Goal: Information Seeking & Learning: Learn about a topic

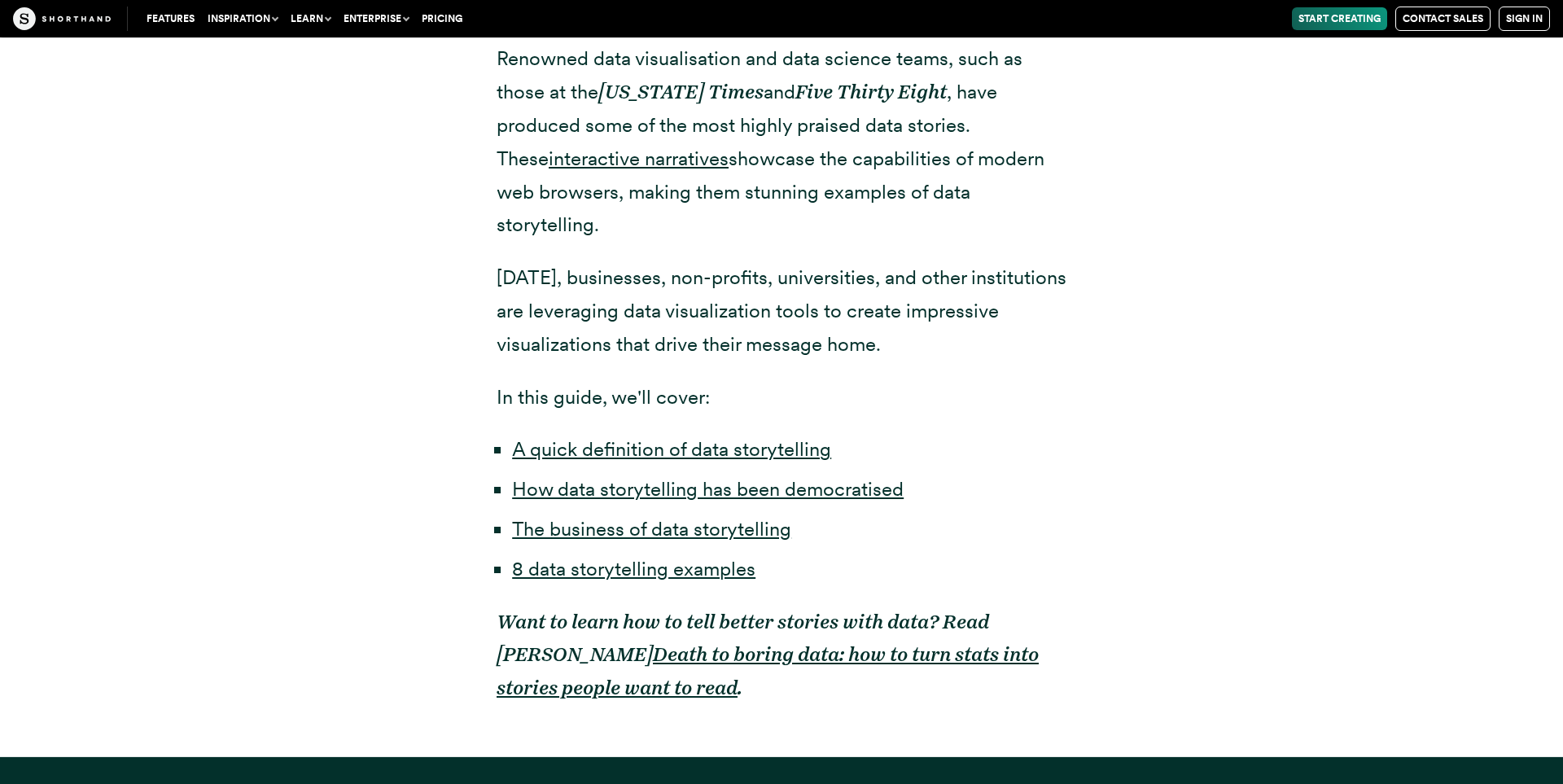
scroll to position [1235, 0]
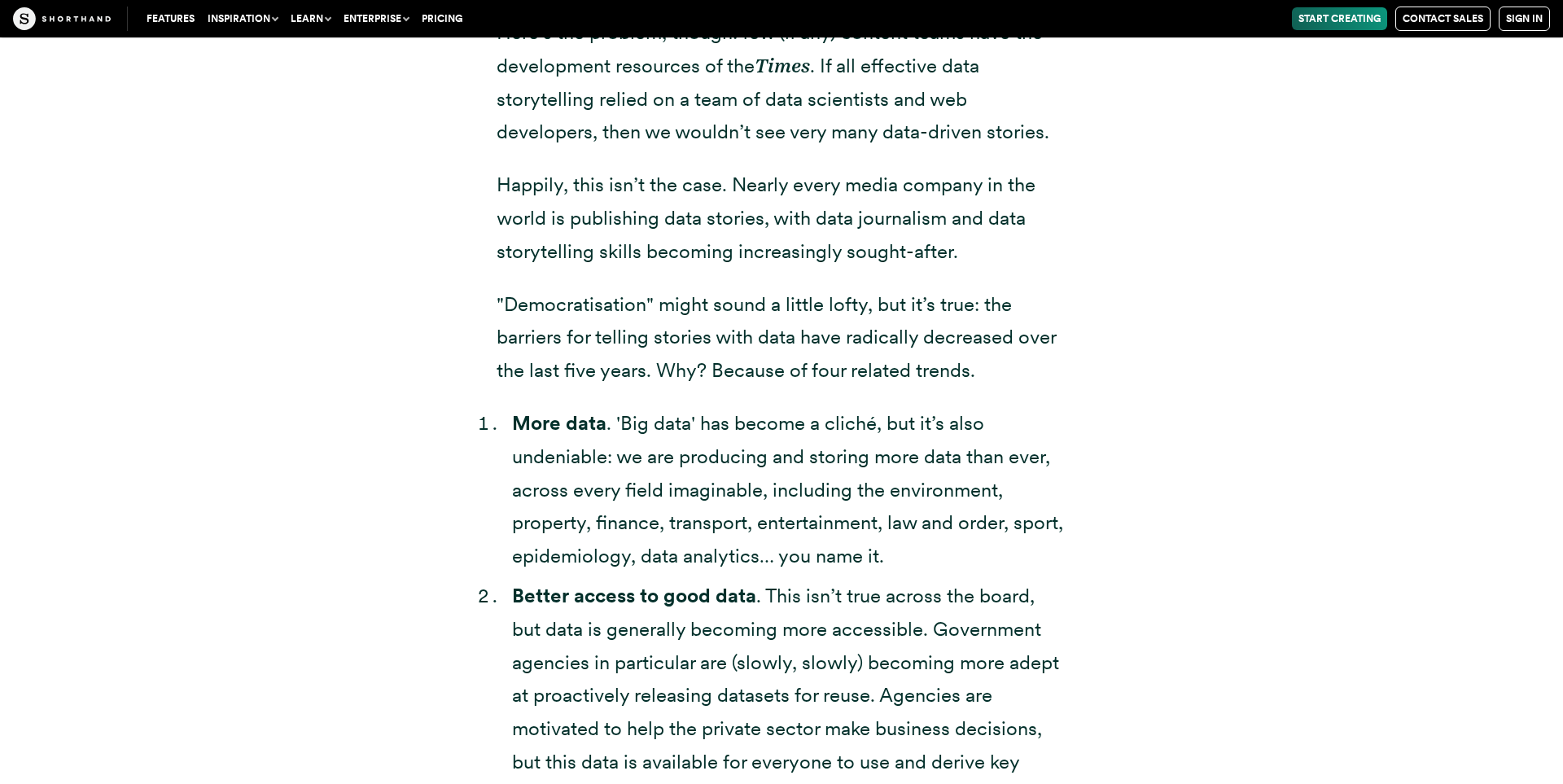
scroll to position [3215, 0]
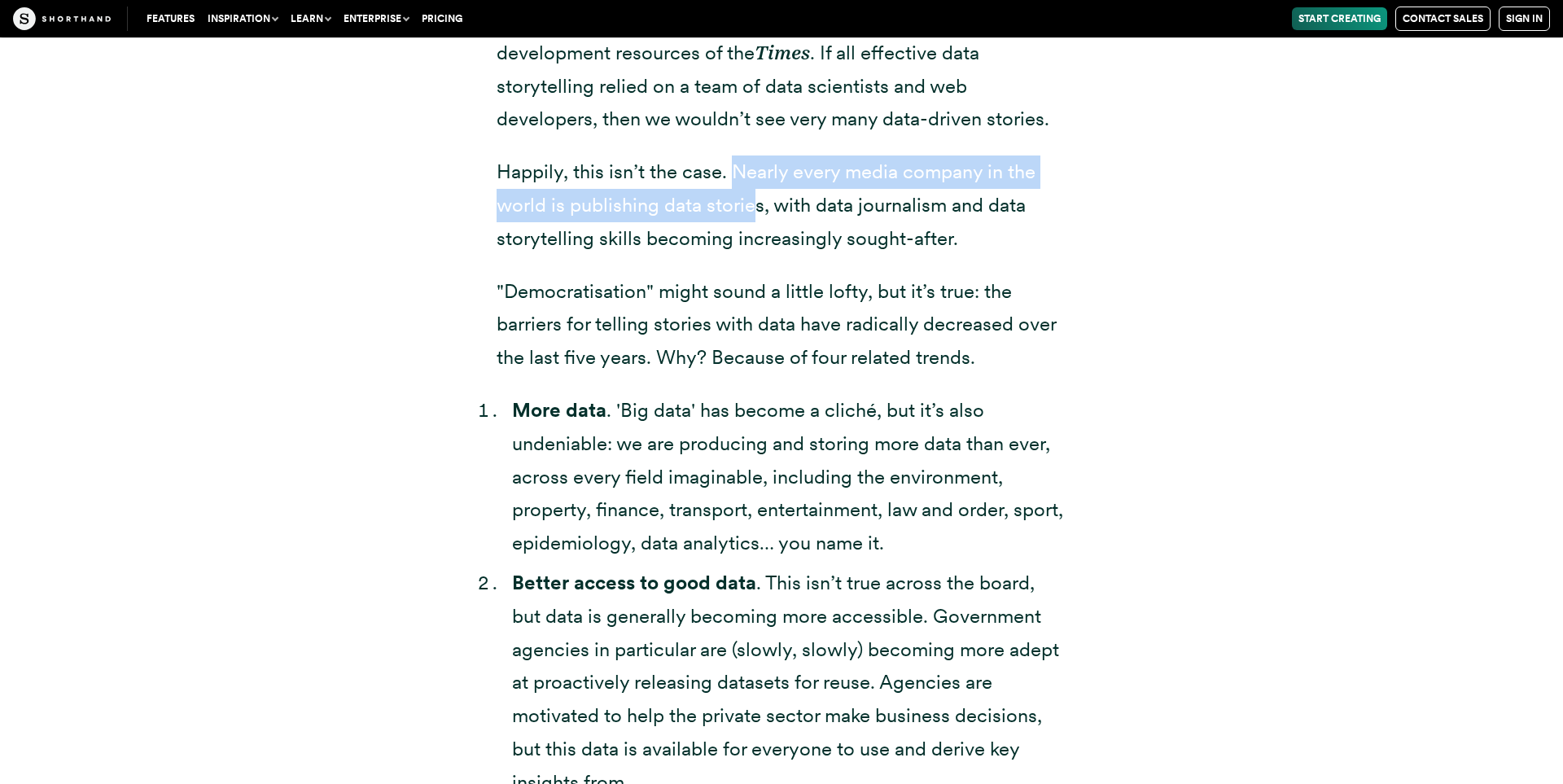
drag, startPoint x: 742, startPoint y: 155, endPoint x: 755, endPoint y: 176, distance: 24.7
click at [754, 173] on p "Happily, this isn’t the case. Nearly every media company in the world is publis…" at bounding box center [782, 205] width 569 height 99
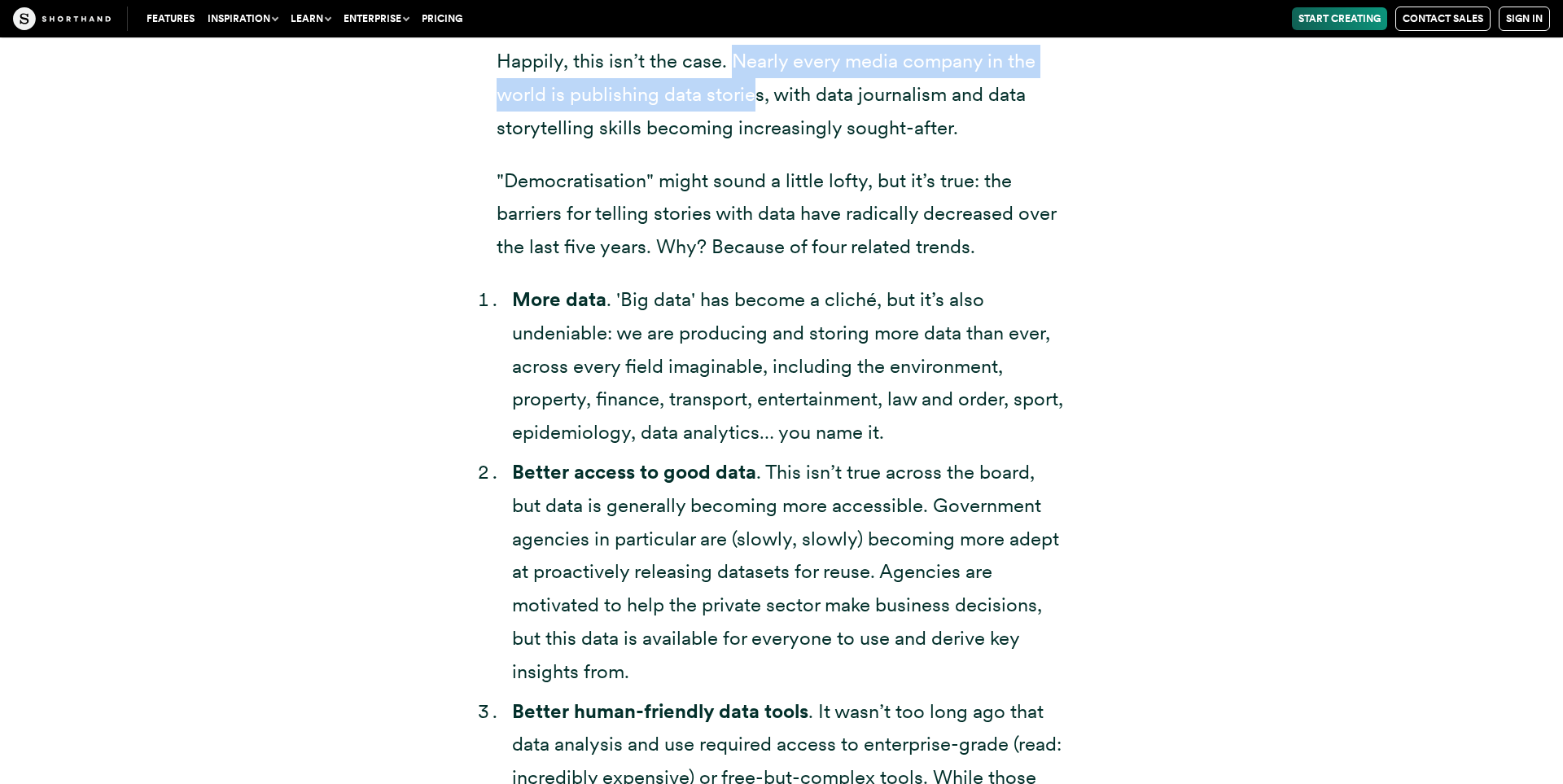
scroll to position [3327, 0]
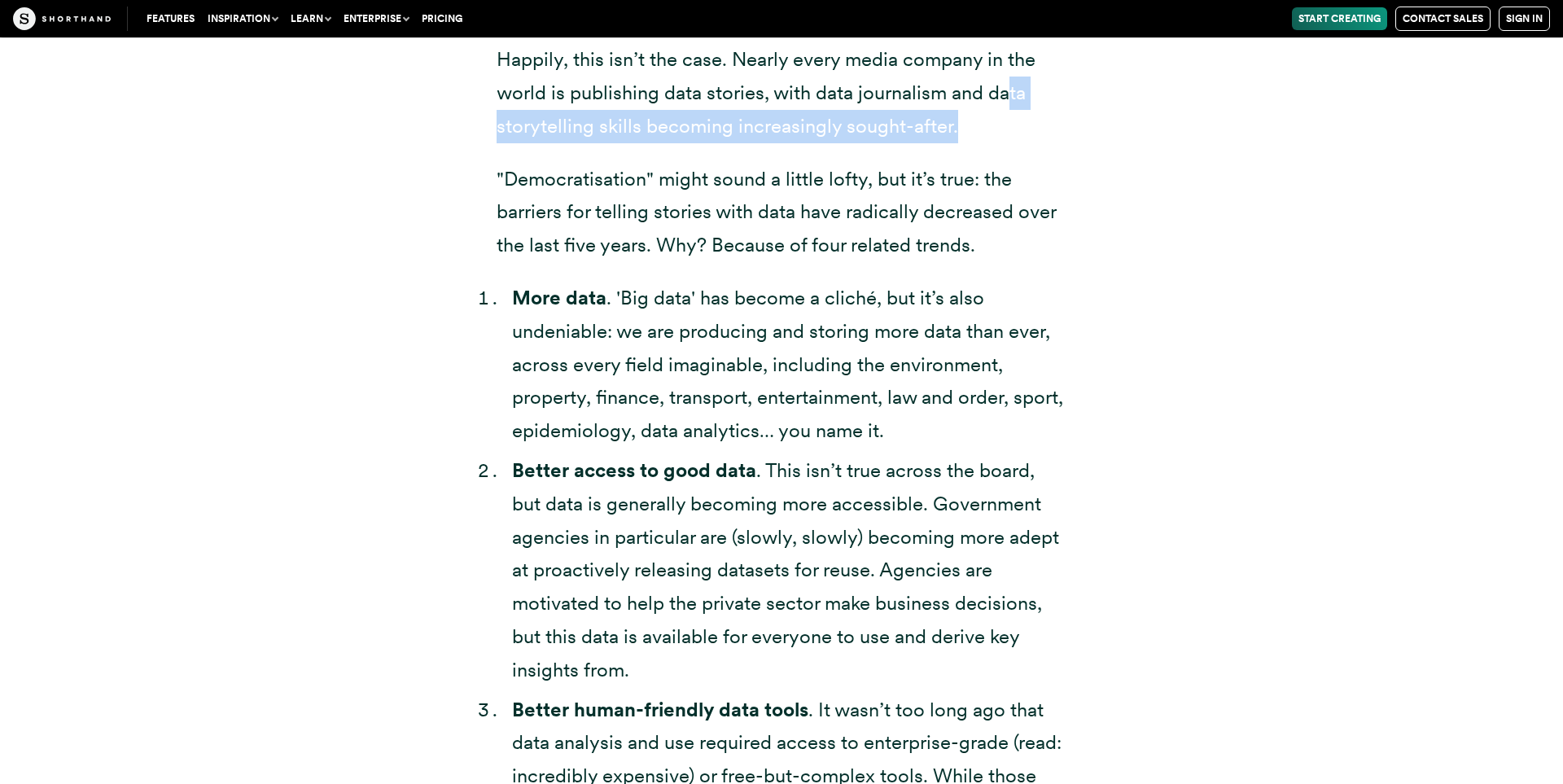
click at [1009, 85] on p "Happily, this isn’t the case. Nearly every media company in the world is publis…" at bounding box center [782, 93] width 569 height 99
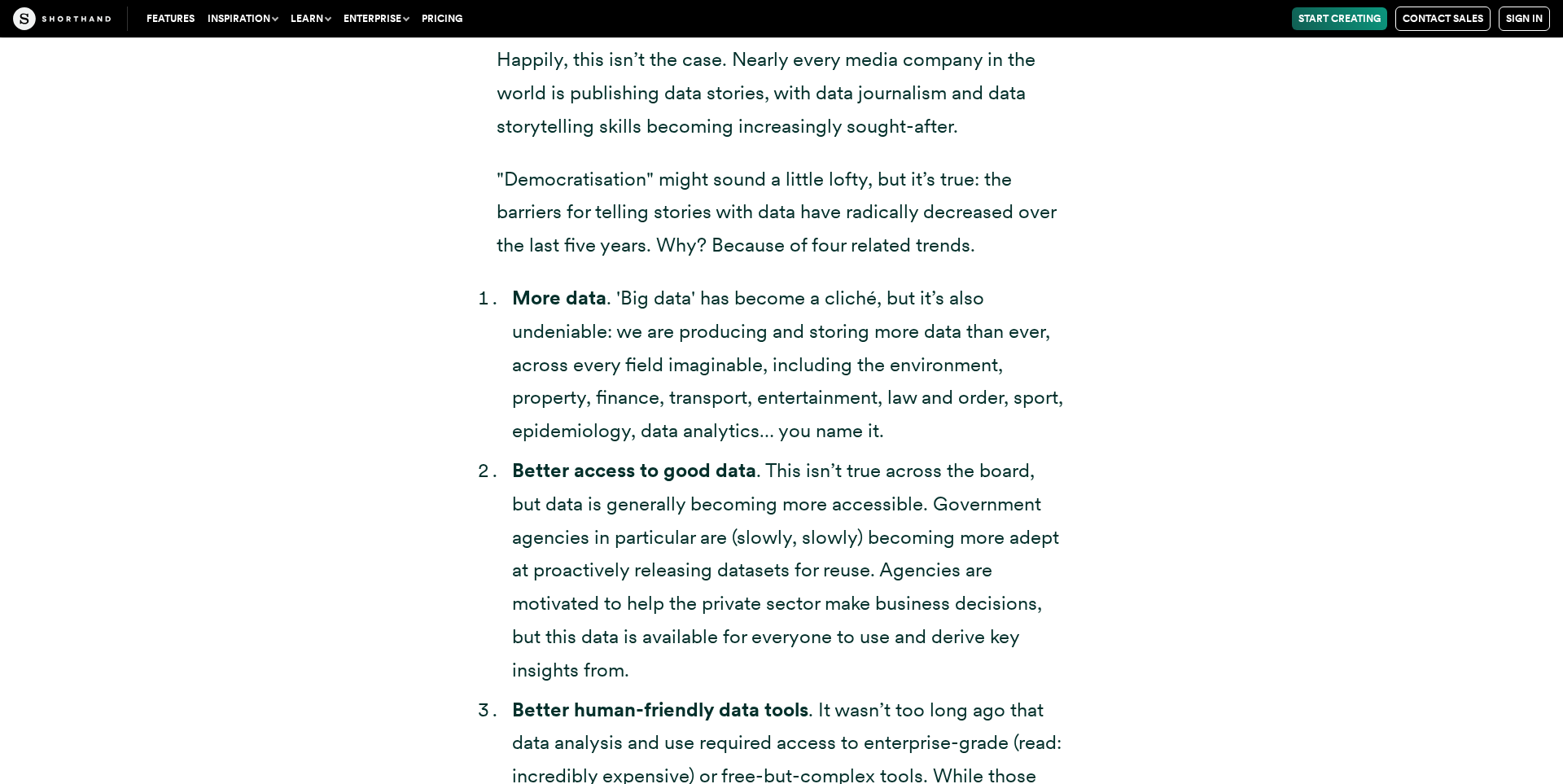
click at [593, 163] on p ""Democratisation" might sound a little lofty, but it’s true: the barriers for t…" at bounding box center [782, 213] width 569 height 99
drag, startPoint x: 880, startPoint y: 174, endPoint x: 875, endPoint y: 193, distance: 19.6
click at [877, 189] on p ""Democratisation" might sound a little lofty, but it’s true: the barriers for t…" at bounding box center [782, 213] width 569 height 99
click at [824, 226] on p ""Democratisation" might sound a little lofty, but it’s true: the barriers for t…" at bounding box center [782, 213] width 569 height 99
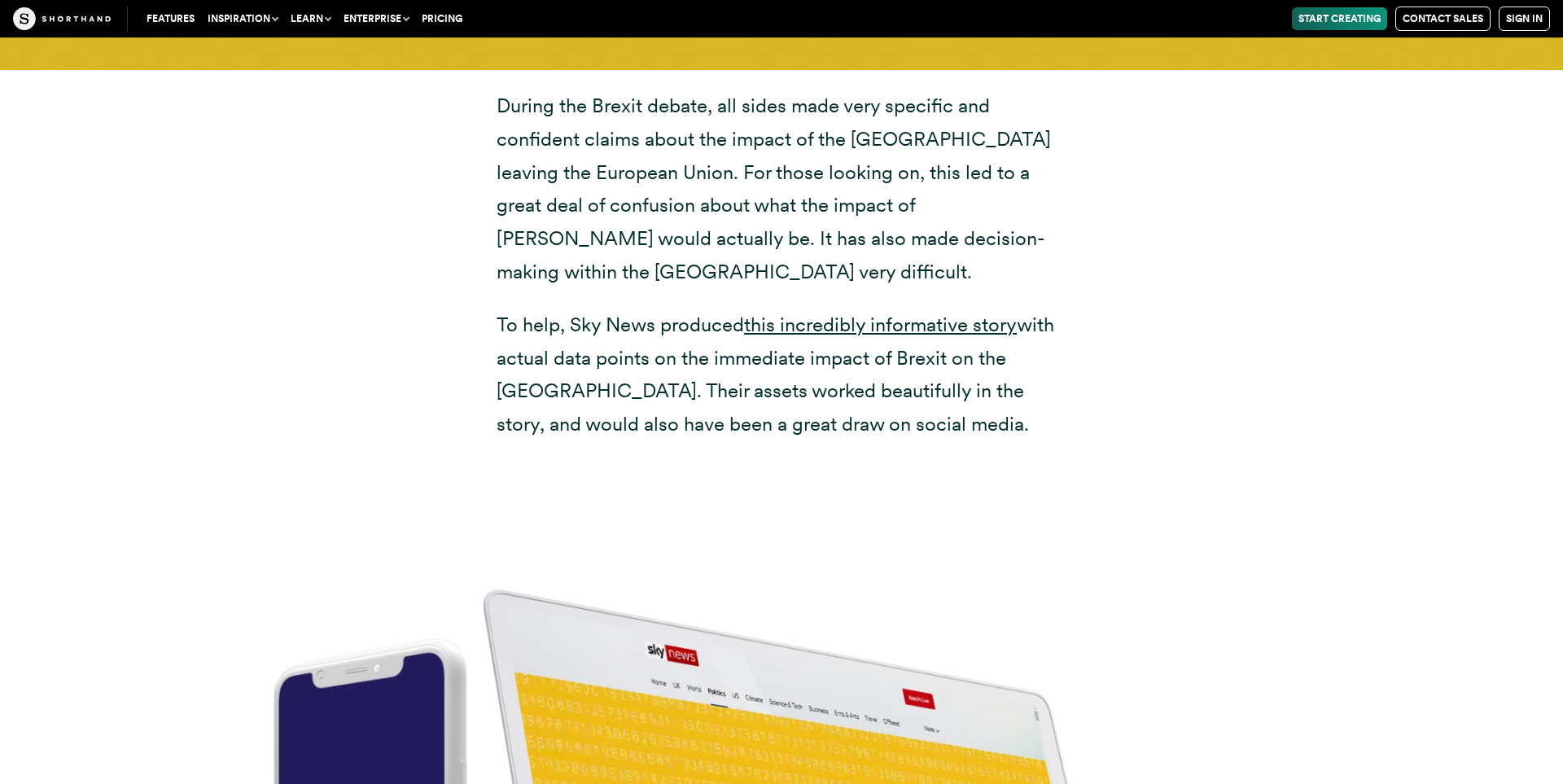
scroll to position [6135, 0]
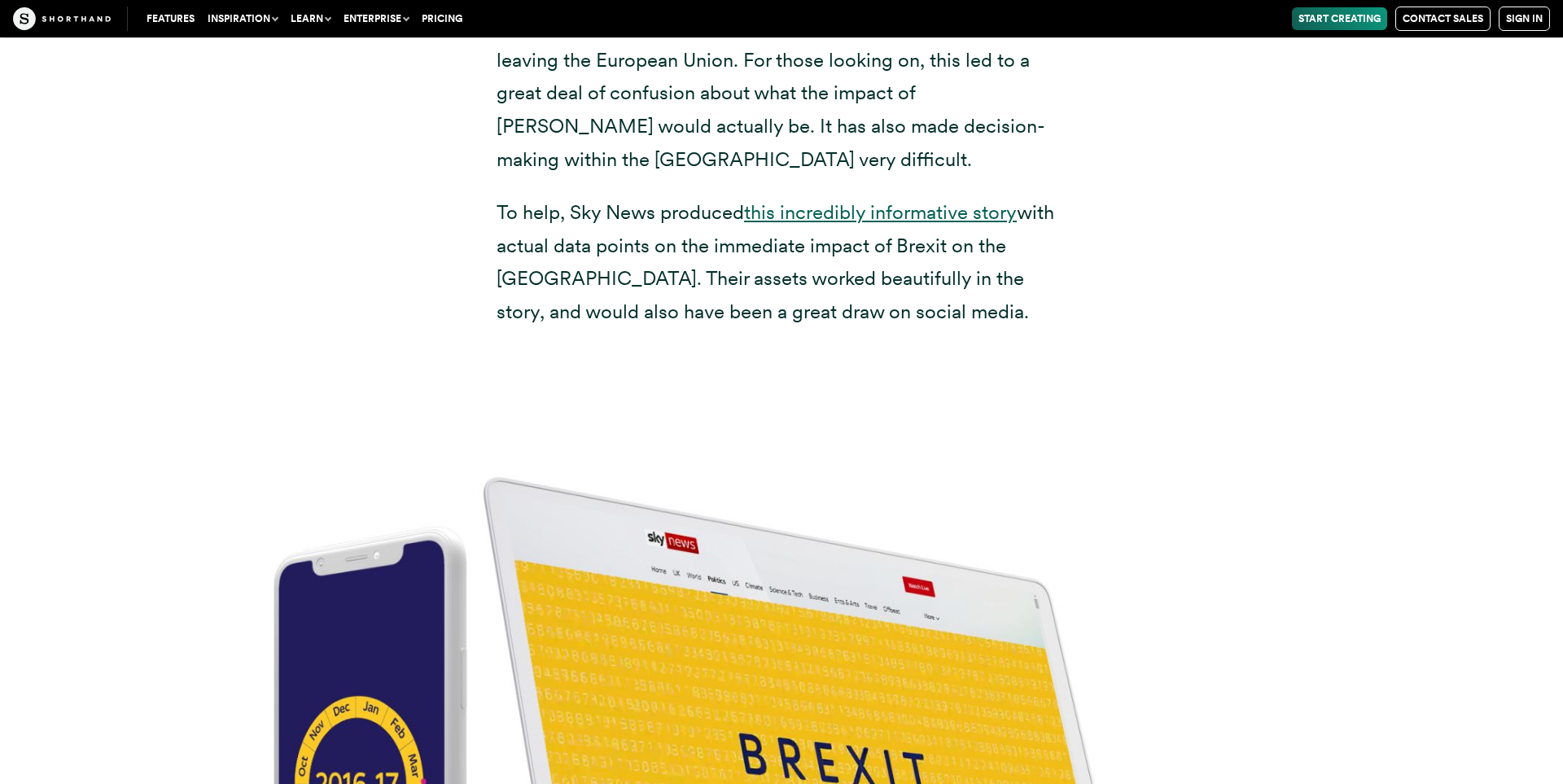
drag, startPoint x: 834, startPoint y: 160, endPoint x: 615, endPoint y: 223, distance: 227.9
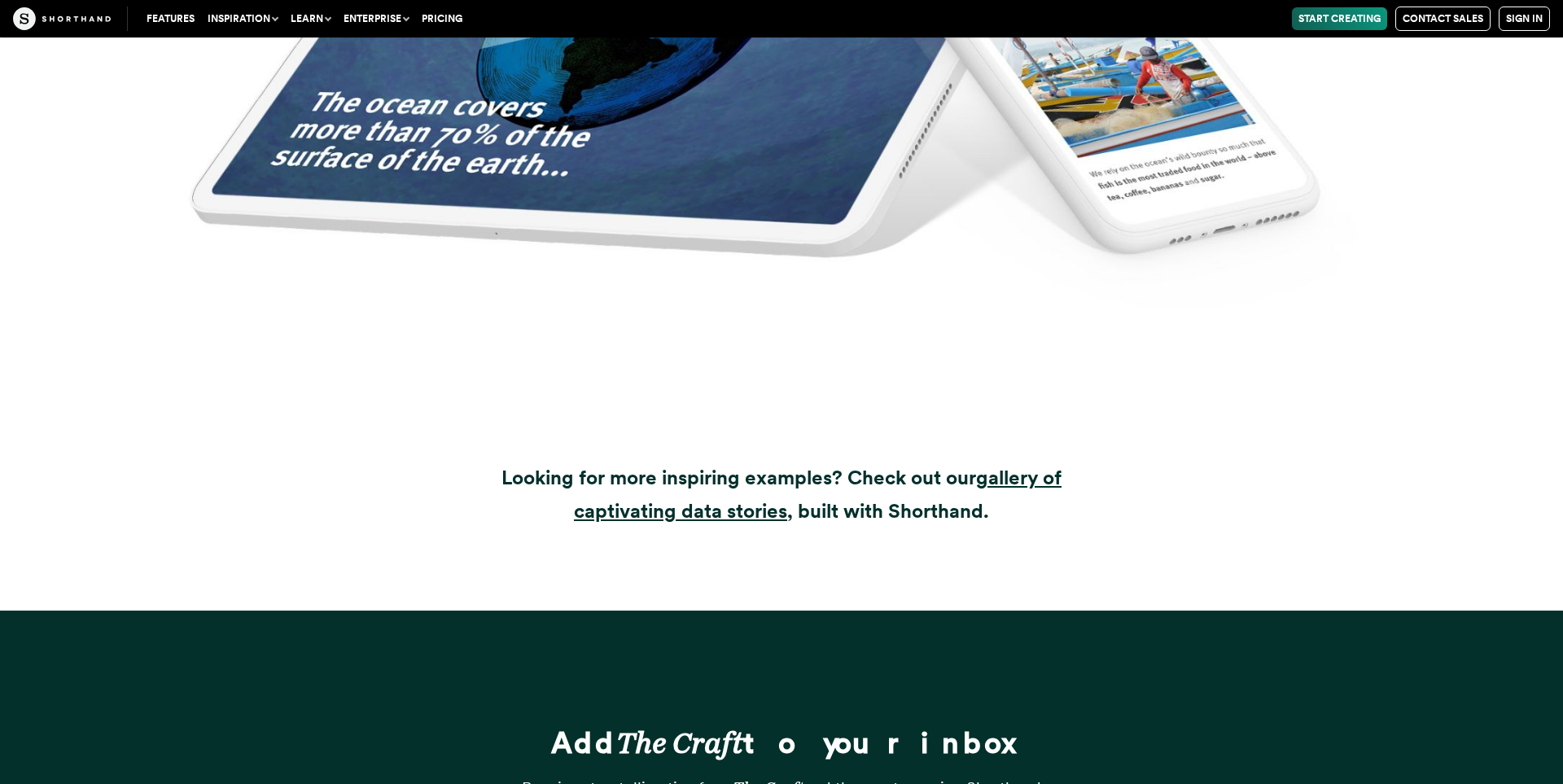
scroll to position [22419, 0]
